Goal: Information Seeking & Learning: Learn about a topic

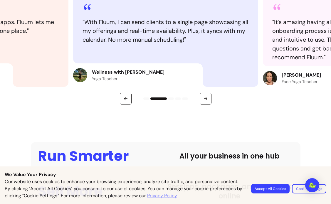
scroll to position [325, 0]
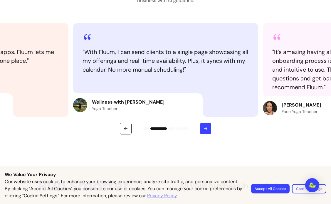
click at [205, 125] on button "button" at bounding box center [206, 129] width 12 height 12
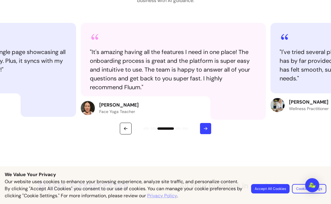
click at [205, 125] on button "button" at bounding box center [206, 129] width 12 height 12
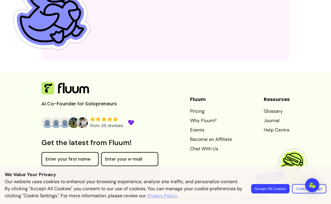
scroll to position [1810, 0]
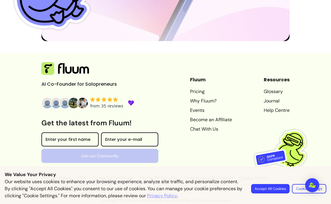
click at [273, 189] on button "Accept All Cookies" at bounding box center [270, 188] width 38 height 9
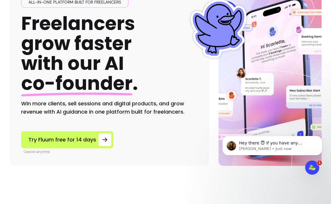
scroll to position [55, 0]
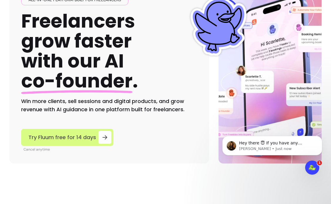
click at [73, 142] on link "Try Fluum free for 14 days" at bounding box center [67, 137] width 92 height 17
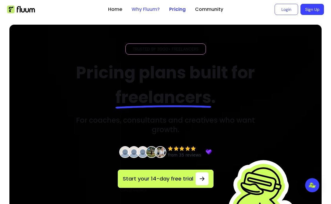
click at [140, 8] on link "Why Fluum?" at bounding box center [146, 9] width 28 height 7
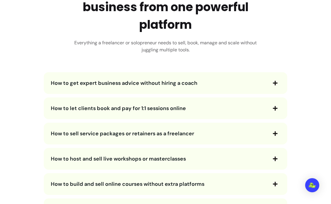
scroll to position [1260, 0]
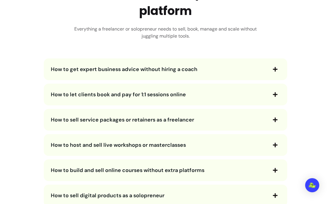
click at [187, 72] on span "How to get expert business advice without hiring a coach" at bounding box center [124, 69] width 147 height 7
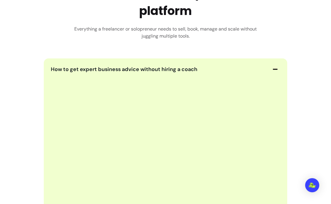
click at [187, 72] on span "How to get expert business advice without hiring a coach" at bounding box center [124, 69] width 147 height 7
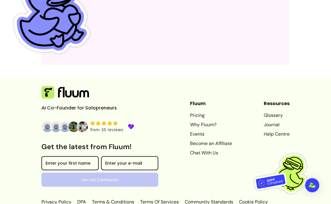
scroll to position [2232, 0]
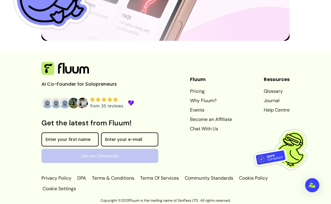
click at [197, 104] on link "Why Fluum?" at bounding box center [211, 100] width 42 height 7
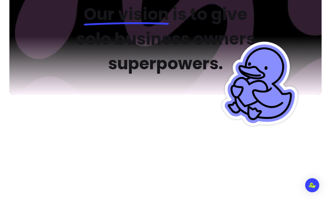
scroll to position [19, 0]
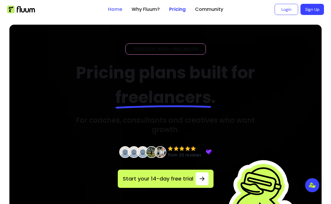
click at [118, 7] on link "Home" at bounding box center [115, 9] width 14 height 7
